Goal: Information Seeking & Learning: Compare options

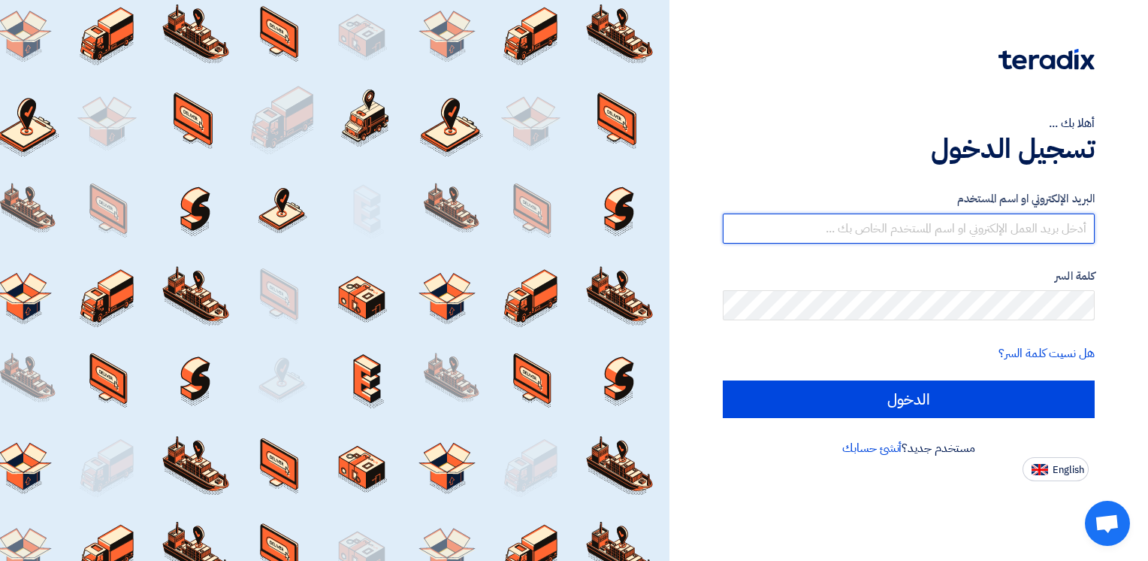
type input "[PERSON_NAME][EMAIL_ADDRESS][DOMAIN_NAME]"
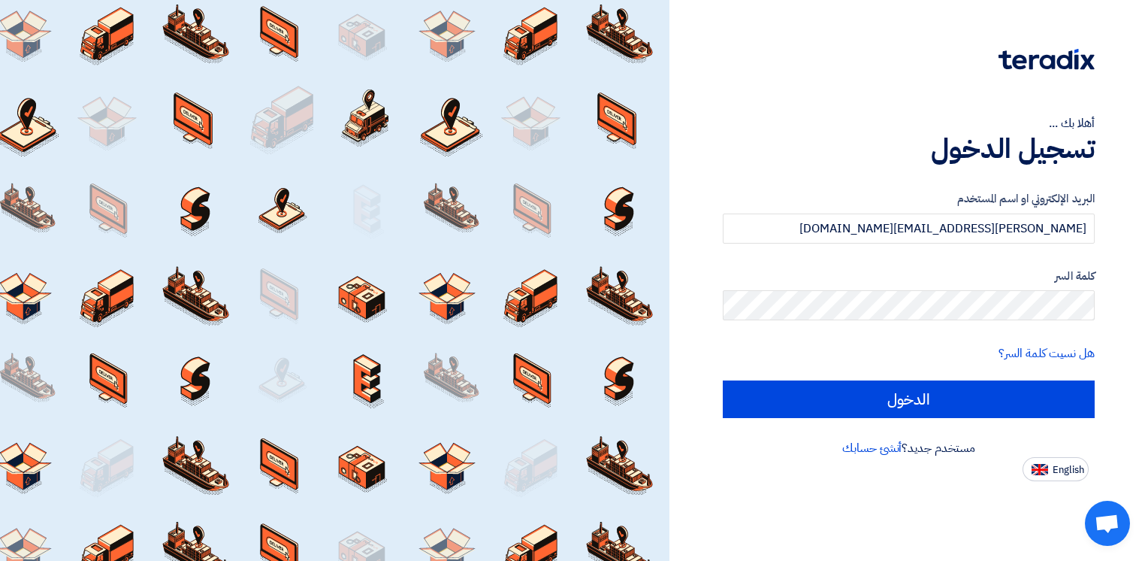
click at [382, 22] on div at bounding box center [335, 280] width 670 height 561
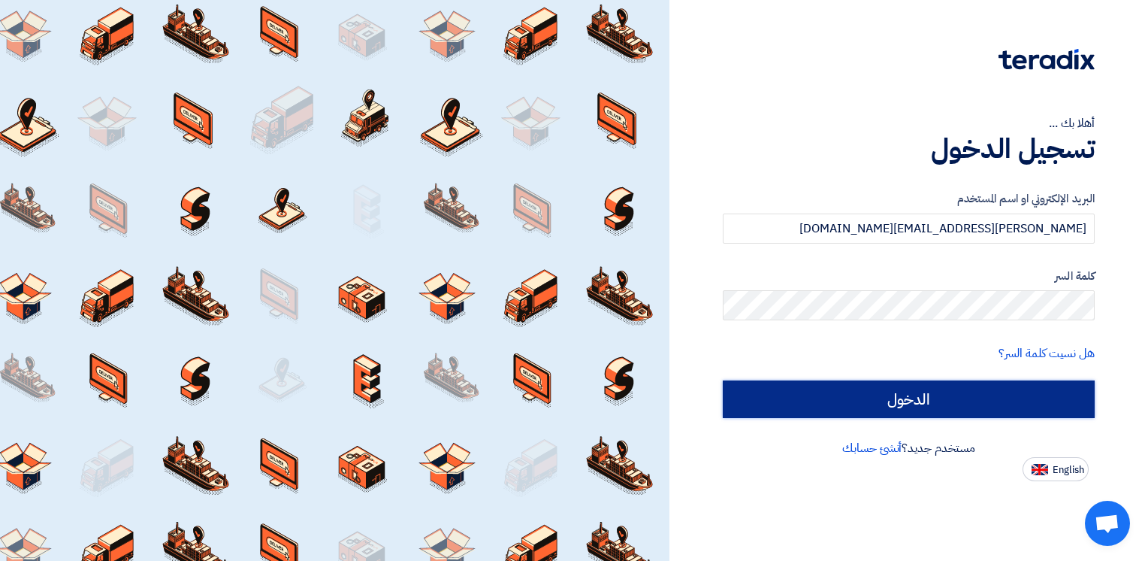
click at [923, 411] on input "الدخول" at bounding box center [909, 399] width 372 height 38
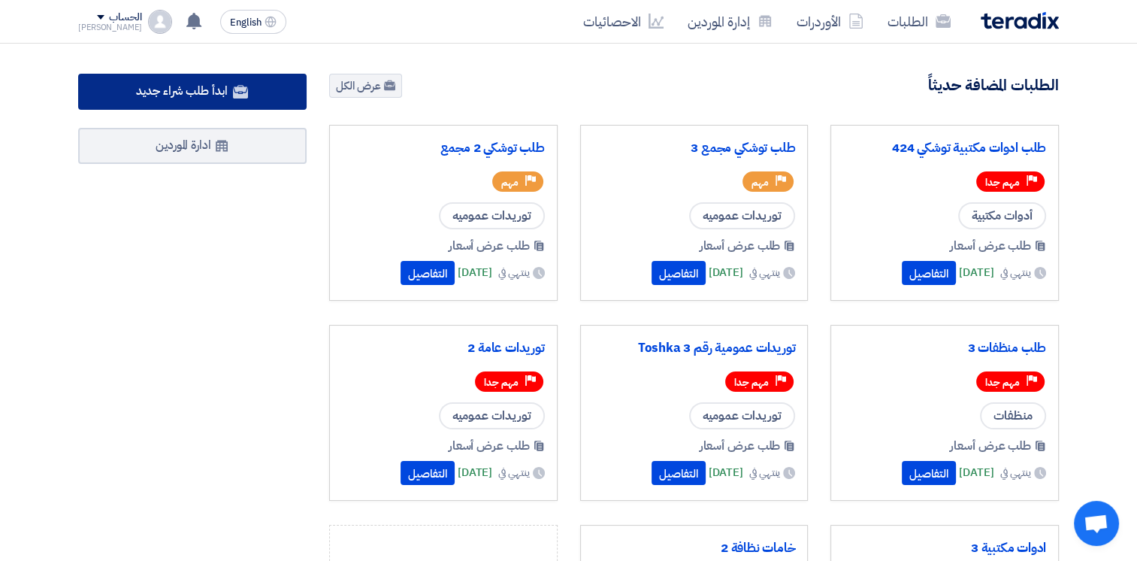
click at [242, 93] on icon at bounding box center [240, 91] width 15 height 15
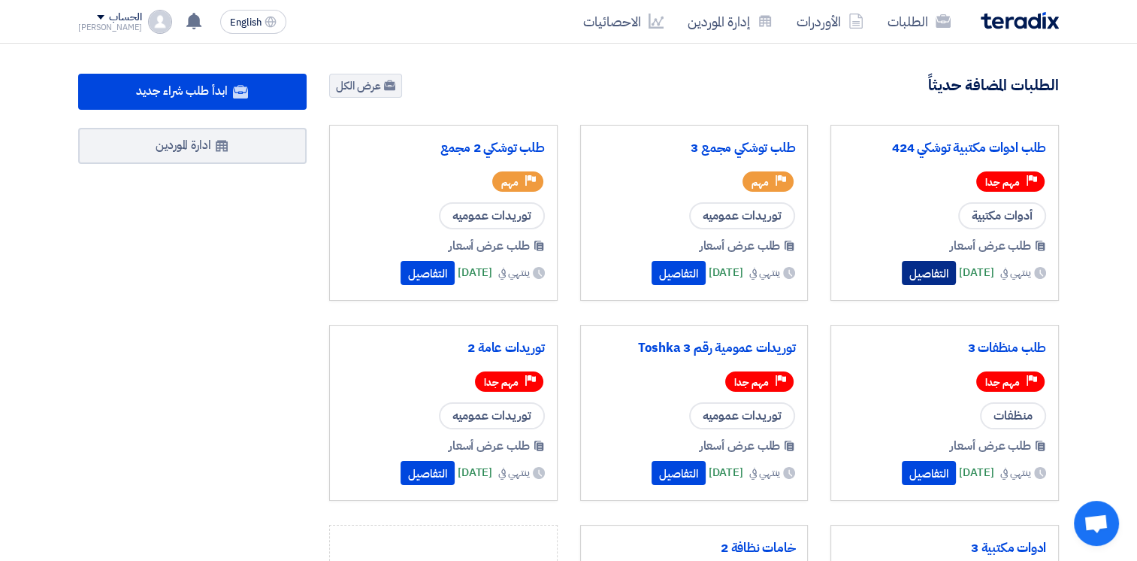
click at [902, 266] on button "التفاصيل" at bounding box center [929, 273] width 54 height 24
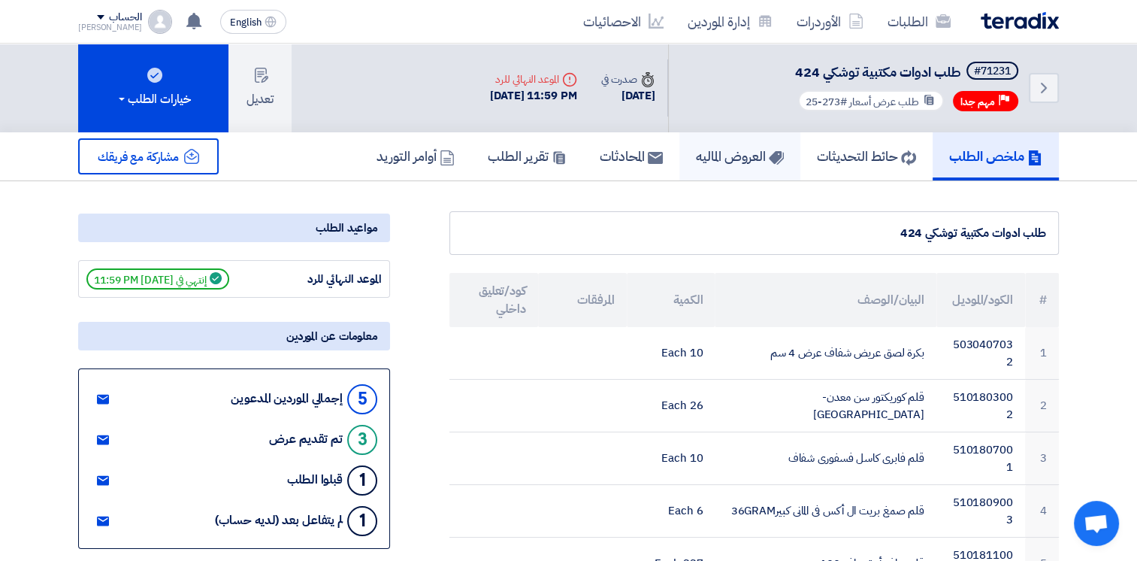
click at [716, 153] on h5 "العروض الماليه" at bounding box center [740, 155] width 88 height 17
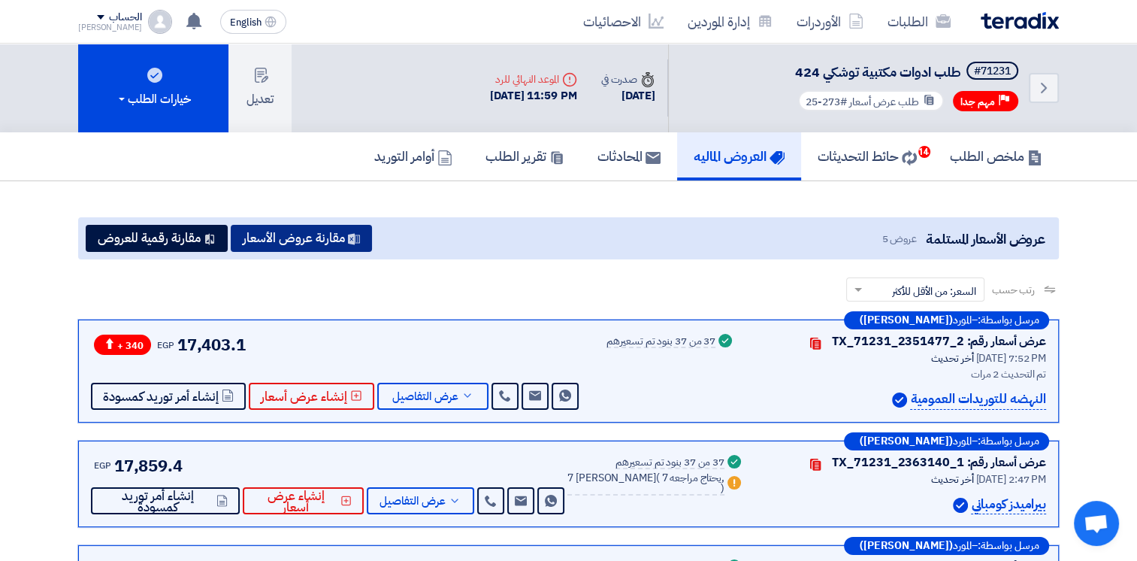
click at [339, 238] on button "مقارنة عروض الأسعار" at bounding box center [301, 238] width 141 height 27
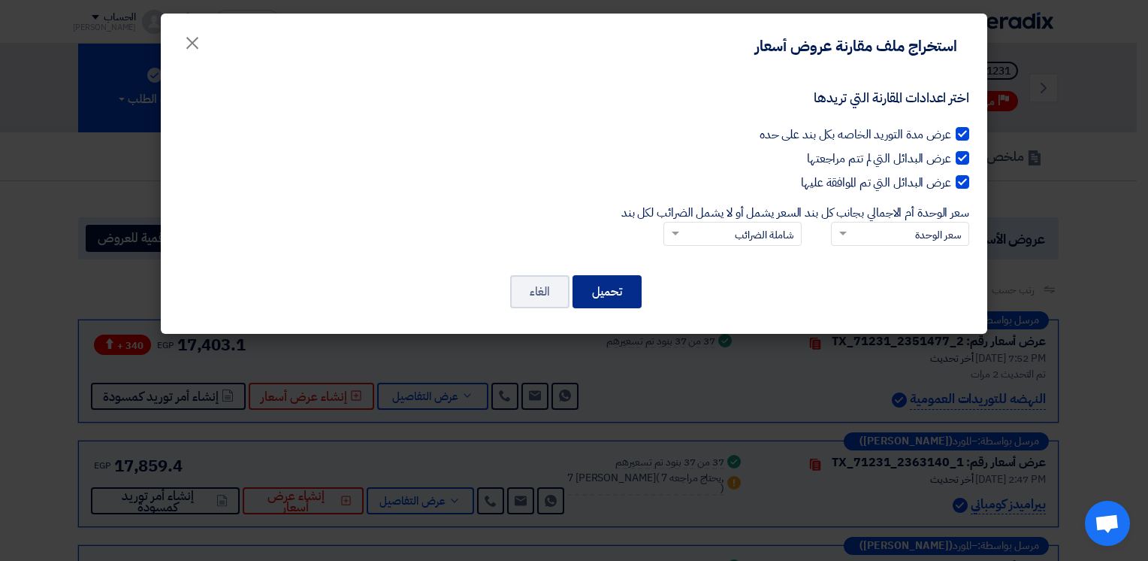
drag, startPoint x: 603, startPoint y: 286, endPoint x: 612, endPoint y: 286, distance: 9.0
click at [604, 286] on button "تحميل" at bounding box center [607, 291] width 69 height 33
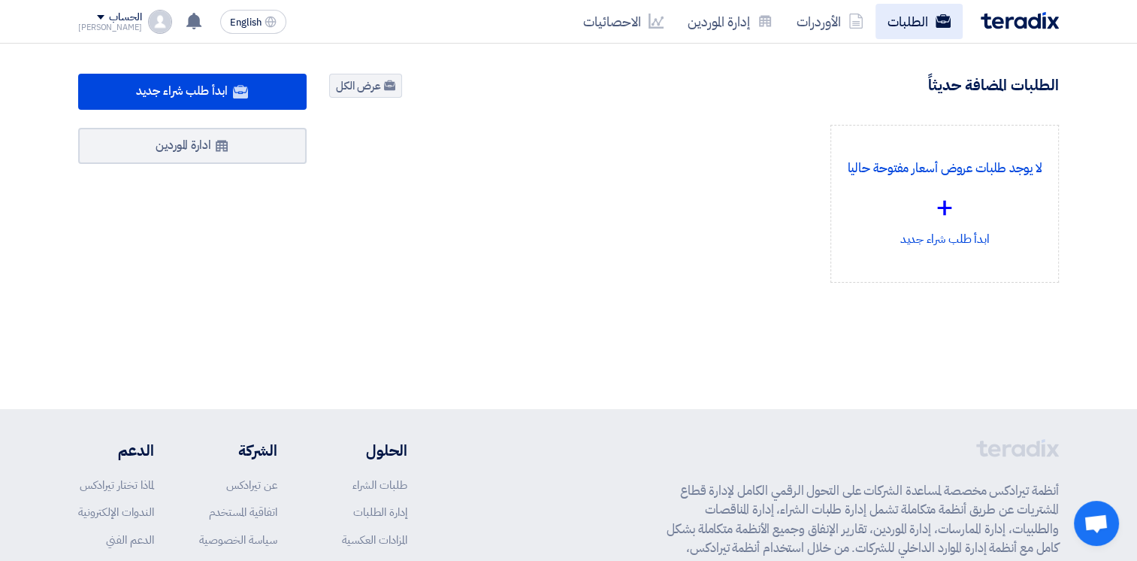
click at [911, 28] on link "الطلبات" at bounding box center [918, 21] width 87 height 35
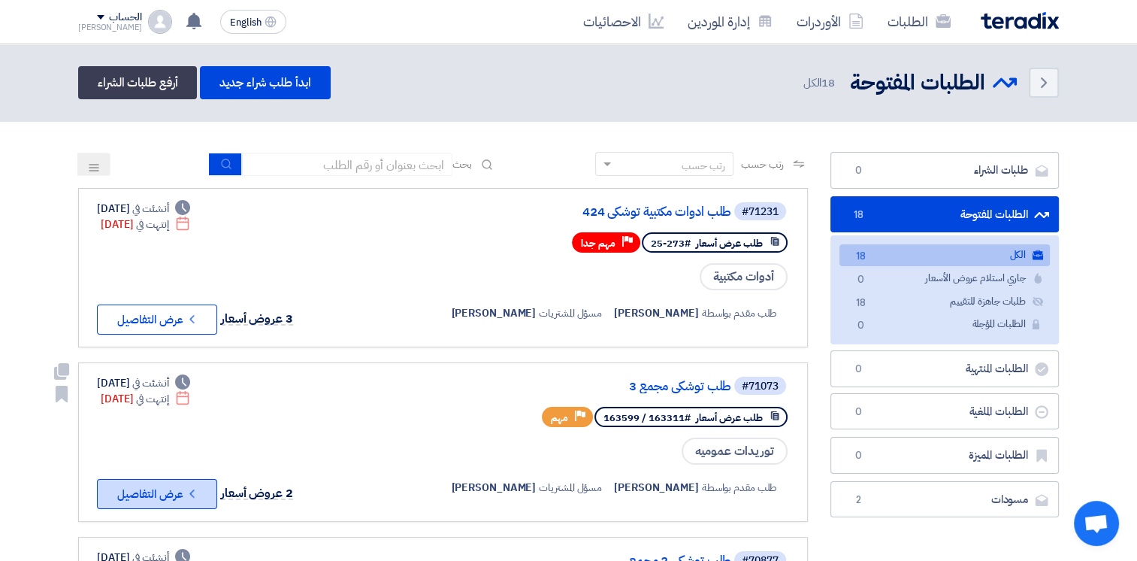
click at [183, 490] on button "Check details عرض التفاصيل" at bounding box center [157, 494] width 120 height 30
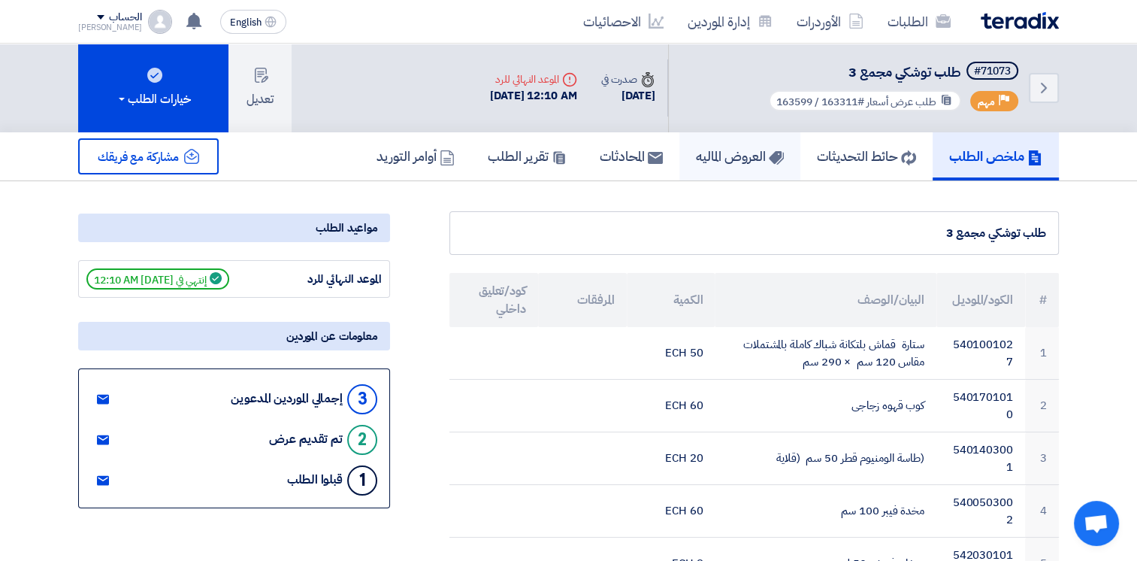
click at [739, 152] on h5 "العروض الماليه" at bounding box center [740, 155] width 88 height 17
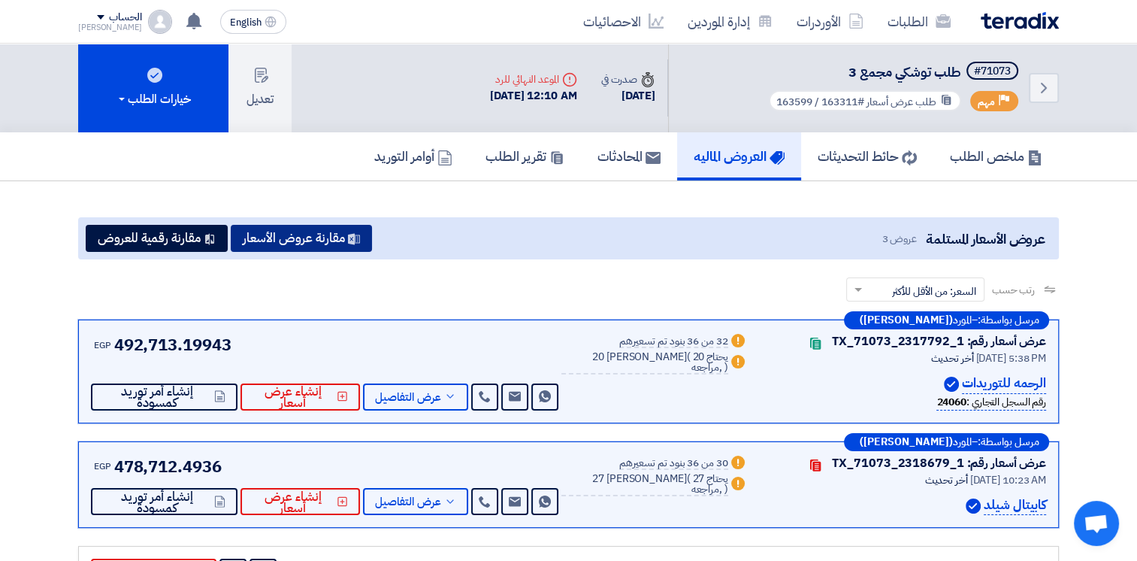
click at [350, 231] on button "مقارنة عروض الأسعار" at bounding box center [301, 238] width 141 height 27
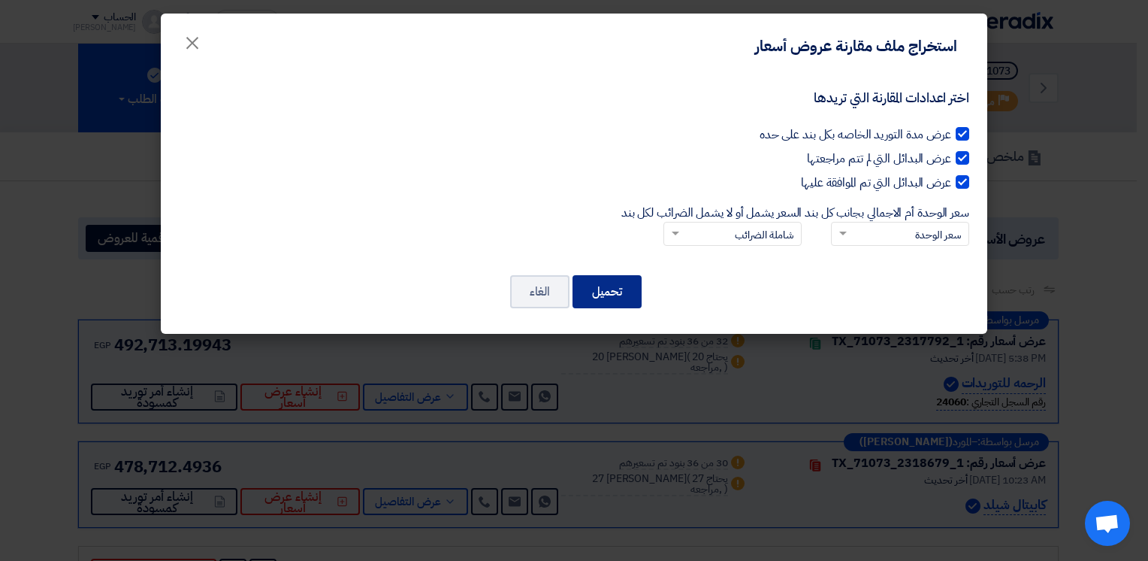
drag, startPoint x: 604, startPoint y: 283, endPoint x: 615, endPoint y: 284, distance: 10.5
click at [604, 283] on button "تحميل" at bounding box center [607, 291] width 69 height 33
